Goal: Navigation & Orientation: Find specific page/section

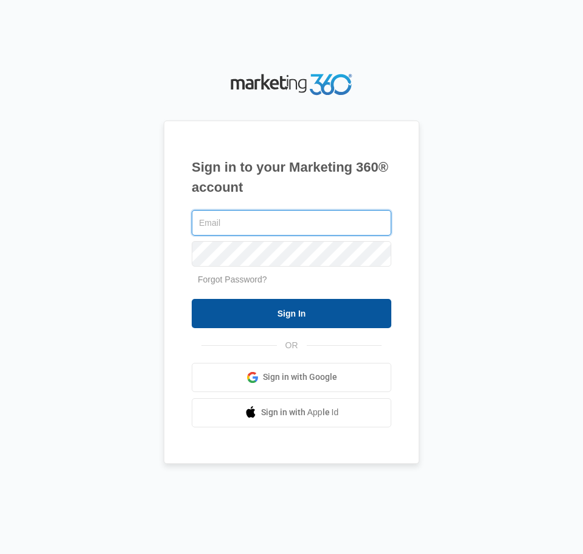
type input "[PERSON_NAME][EMAIL_ADDRESS][PERSON_NAME][DOMAIN_NAME]"
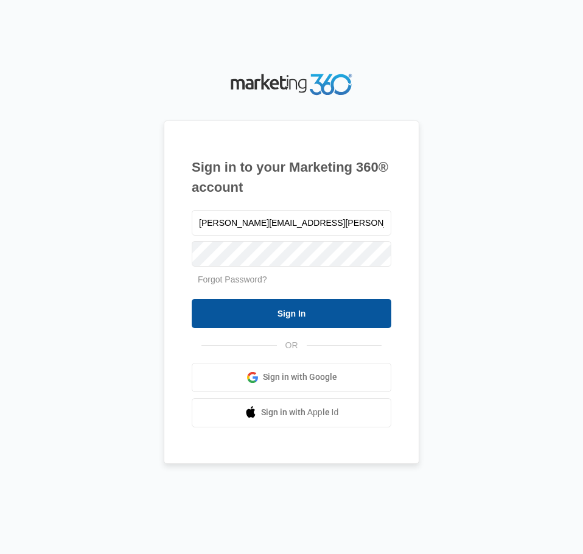
click at [265, 322] on input "Sign In" at bounding box center [292, 313] width 200 height 29
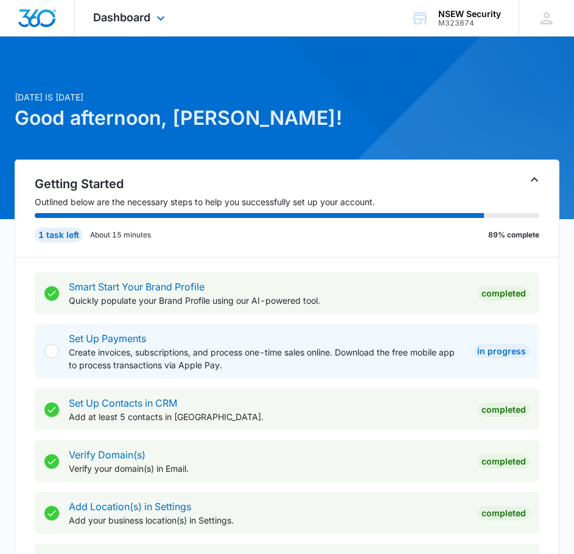
click at [36, 19] on img "Dashboard" at bounding box center [37, 18] width 39 height 18
click at [119, 19] on span "Dashboard" at bounding box center [121, 17] width 57 height 13
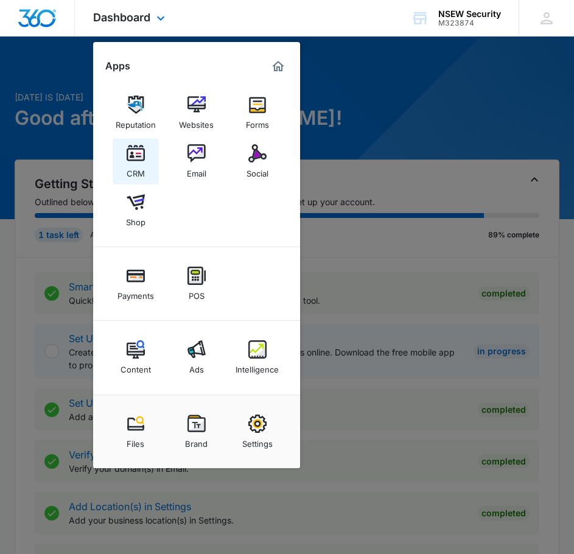
click at [136, 158] on img at bounding box center [136, 153] width 18 height 18
